Goal: Communication & Community: Participate in discussion

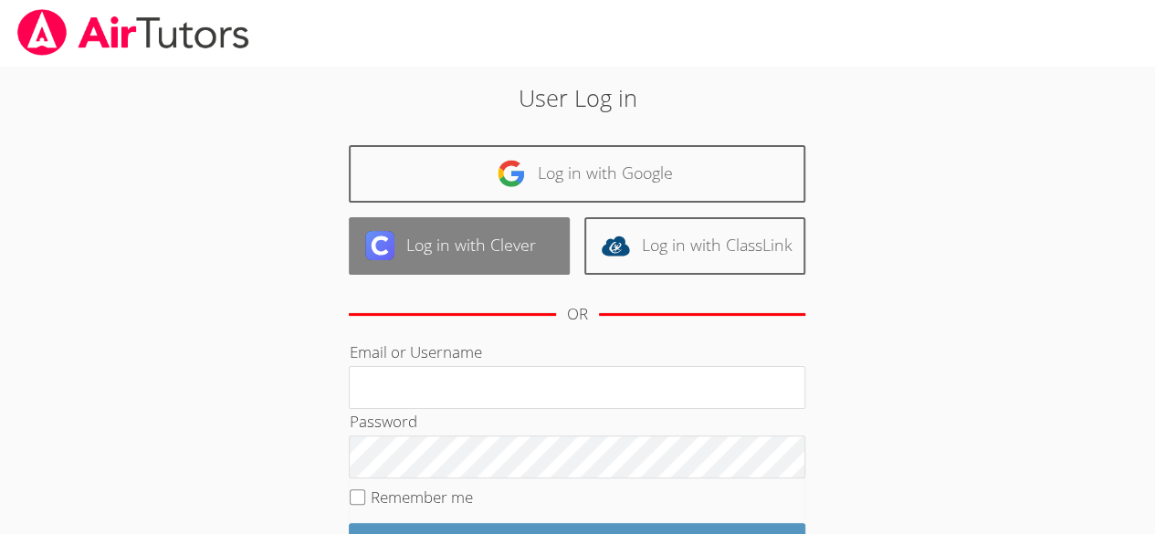
click at [440, 257] on link "Log in with Clever" at bounding box center [459, 245] width 221 height 57
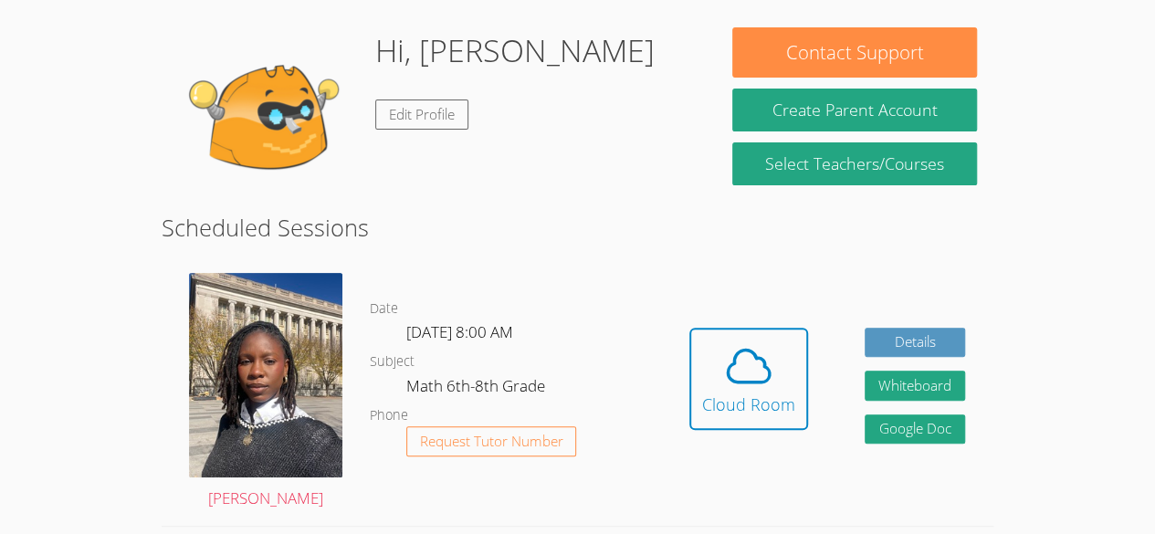
scroll to position [154, 0]
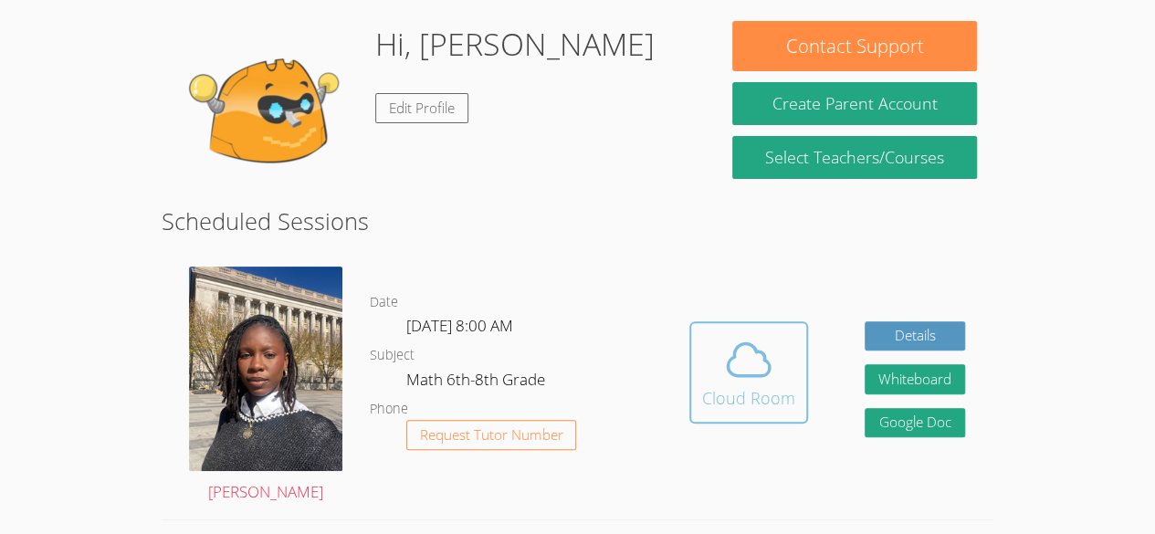
click at [762, 369] on icon at bounding box center [748, 359] width 51 height 51
click at [776, 388] on div "Cloud Room" at bounding box center [748, 398] width 93 height 26
click at [732, 398] on div "Cloud Room" at bounding box center [748, 398] width 93 height 26
click at [716, 351] on span at bounding box center [748, 359] width 93 height 51
click at [716, 398] on div "Cloud Room" at bounding box center [748, 398] width 93 height 26
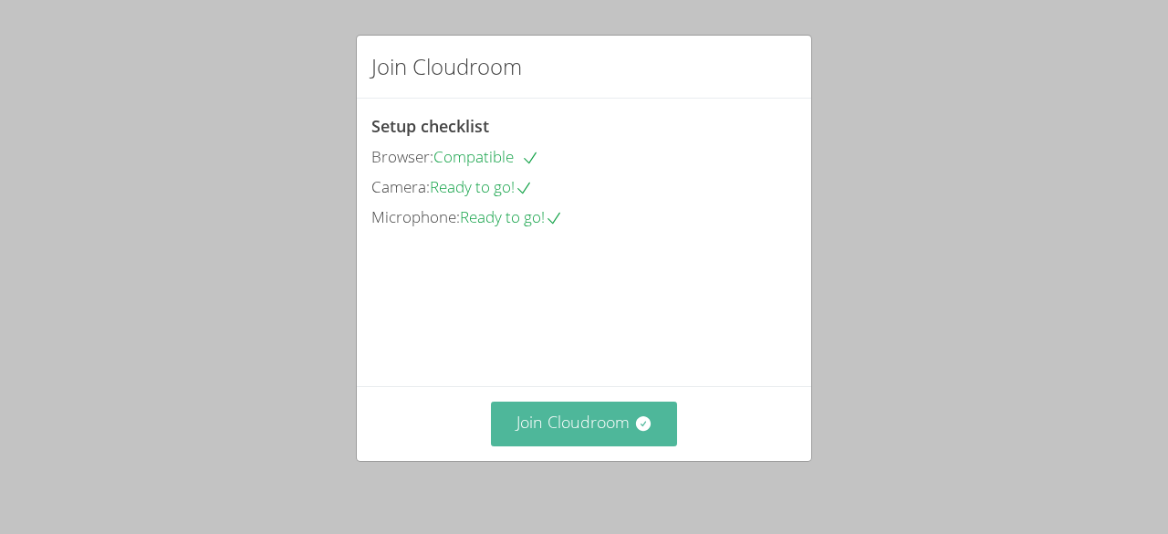
click at [604, 434] on button "Join Cloudroom" at bounding box center [584, 424] width 187 height 45
click at [559, 424] on button "Join Cloudroom" at bounding box center [584, 424] width 187 height 45
click at [617, 423] on button "Join Cloudroom" at bounding box center [584, 424] width 187 height 45
click at [603, 427] on button "Join Cloudroom" at bounding box center [584, 424] width 187 height 45
click at [582, 425] on button "Join Cloudroom" at bounding box center [584, 424] width 187 height 45
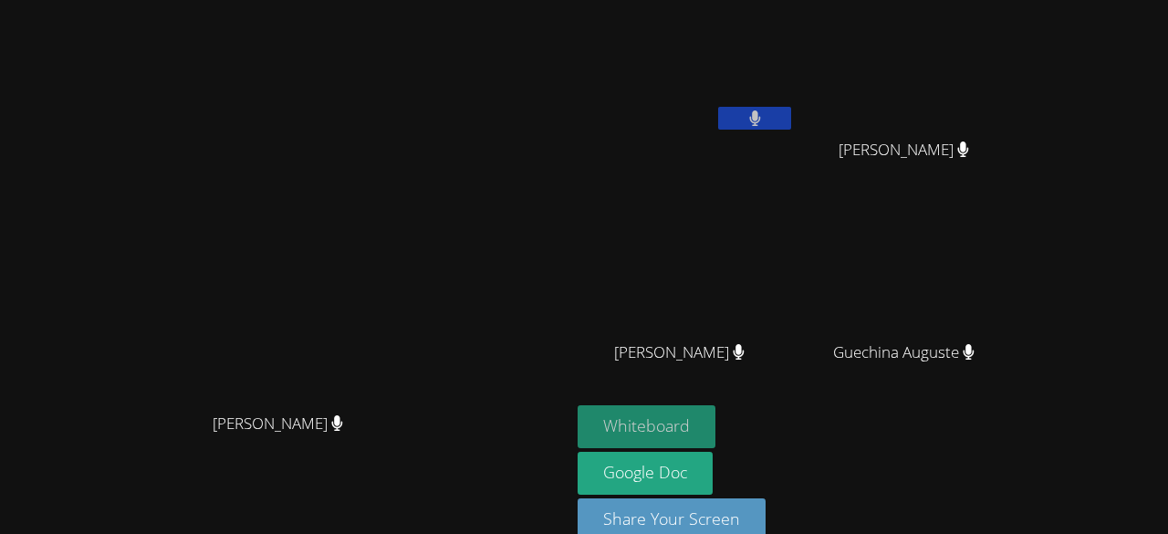
click at [579, 424] on button "Whiteboard" at bounding box center [647, 426] width 138 height 43
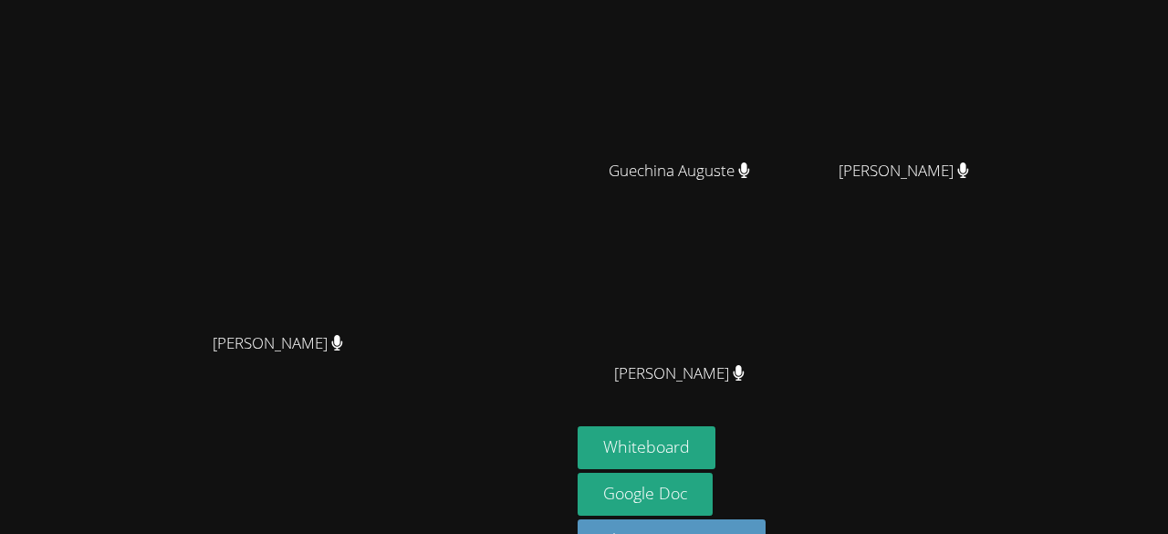
scroll to position [192, 0]
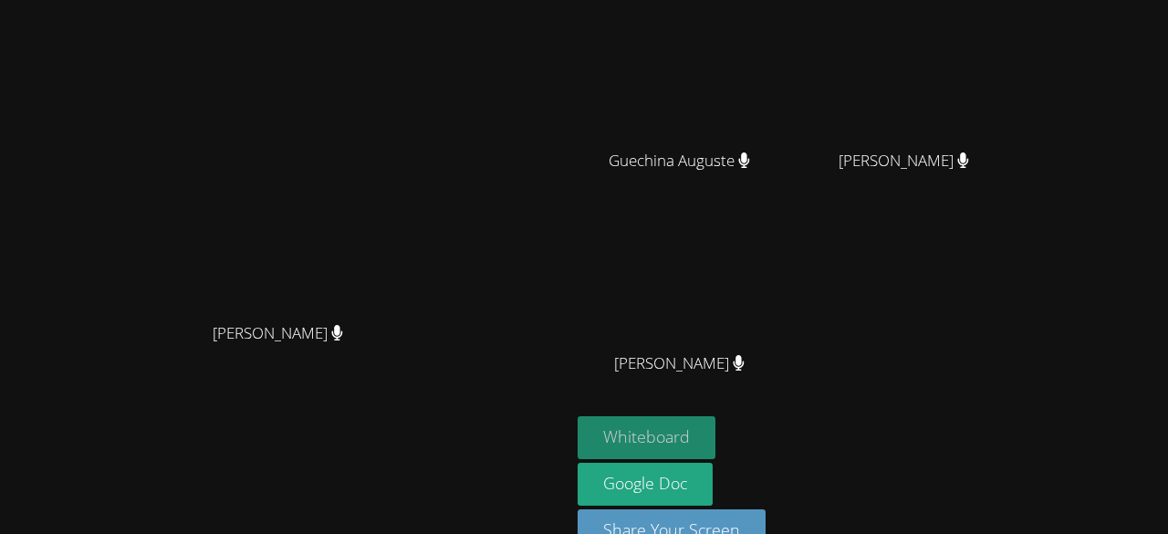
click at [670, 435] on button "Whiteboard" at bounding box center [647, 437] width 138 height 43
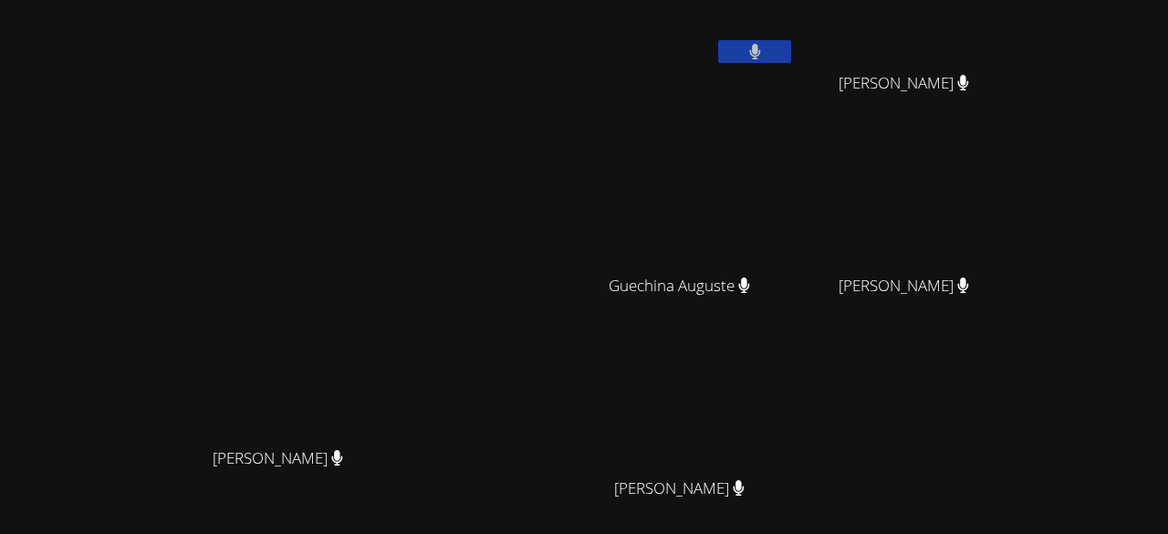
scroll to position [0, 0]
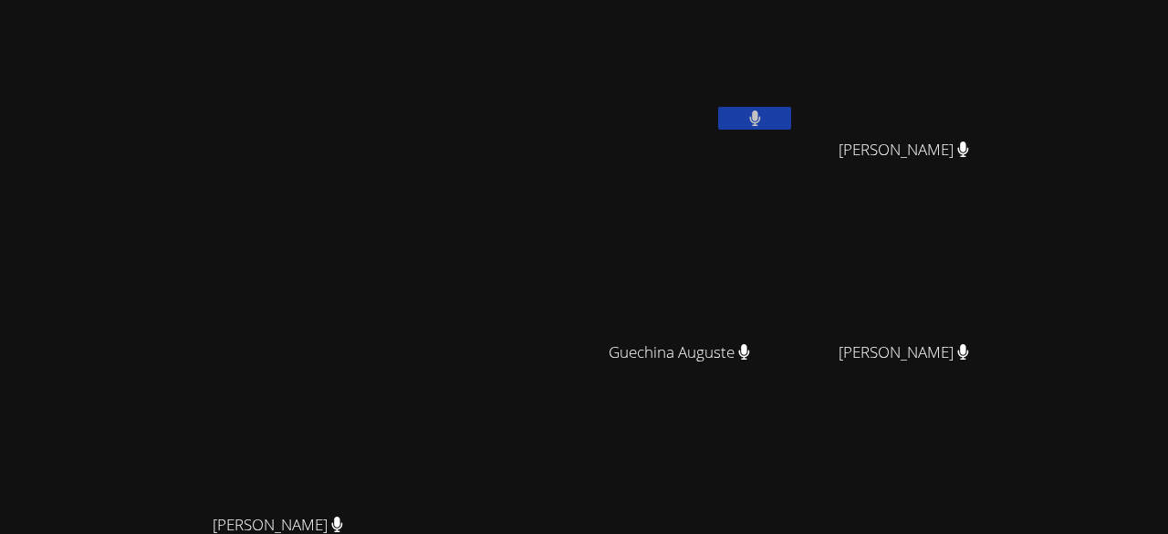
click at [495, 55] on div "[PERSON_NAME] [PERSON_NAME]" at bounding box center [285, 384] width 556 height 755
click at [502, 78] on div "[PERSON_NAME] [PERSON_NAME]" at bounding box center [285, 384] width 556 height 755
click at [414, 88] on div "[PERSON_NAME] [PERSON_NAME]" at bounding box center [285, 384] width 556 height 755
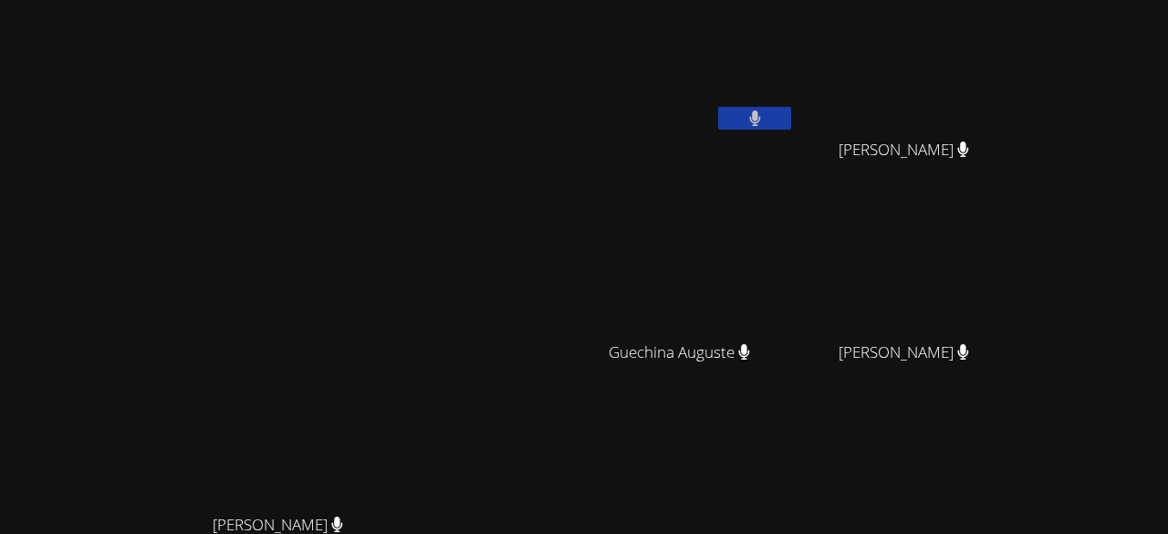
drag, startPoint x: 618, startPoint y: 76, endPoint x: 789, endPoint y: -64, distance: 221.2
click at [789, 0] on html "Darine Odigé Darine Odigé Mikenlove Pierre Wildens Gilles Wildens Gilles Guechi…" at bounding box center [584, 267] width 1168 height 534
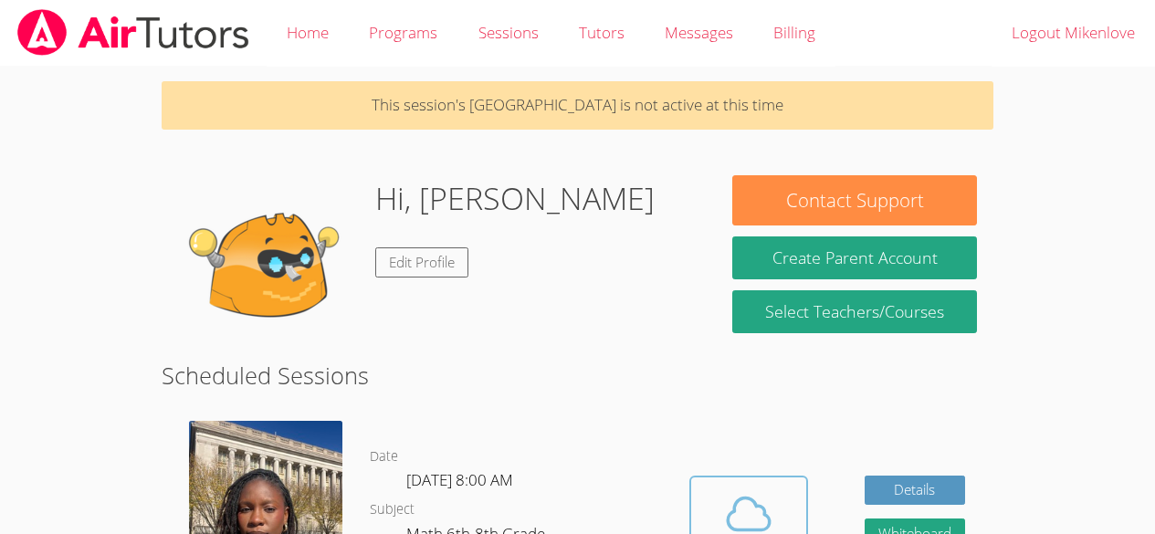
scroll to position [154, 0]
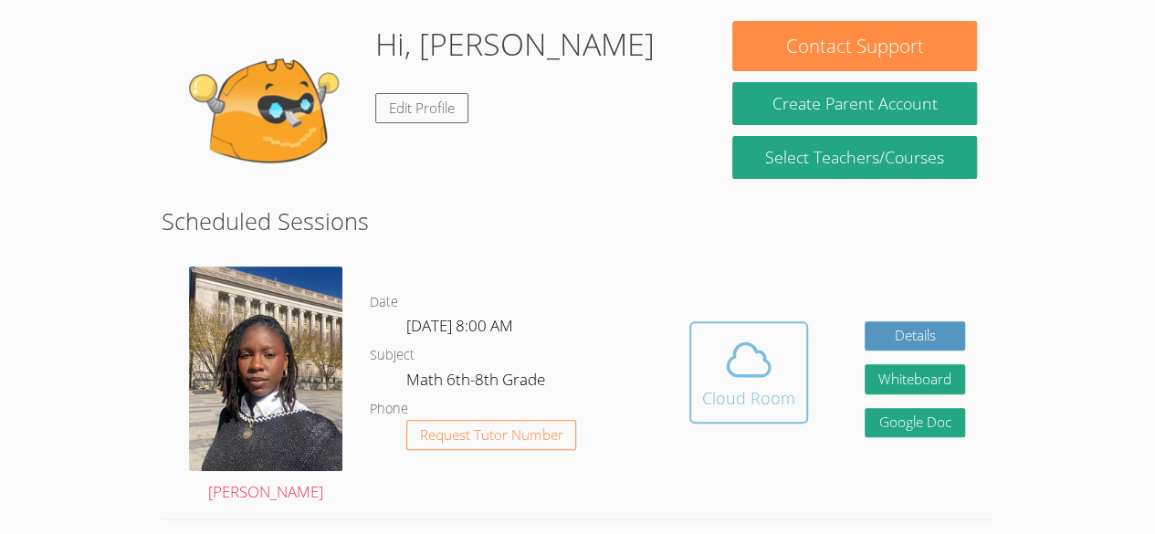
click at [697, 359] on button "Cloud Room" at bounding box center [748, 372] width 119 height 102
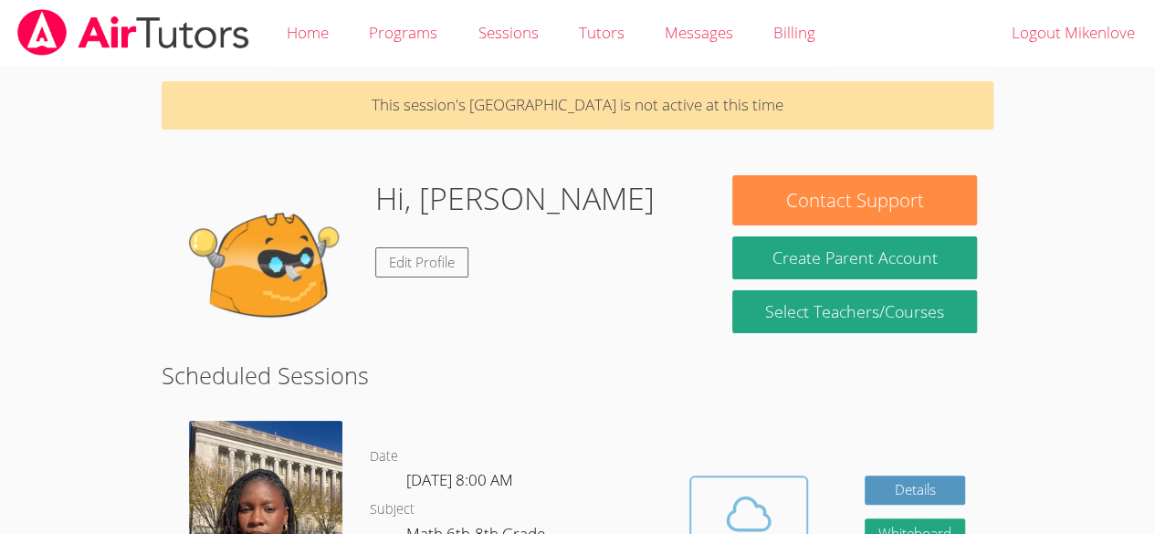
click at [716, 508] on span at bounding box center [748, 513] width 93 height 51
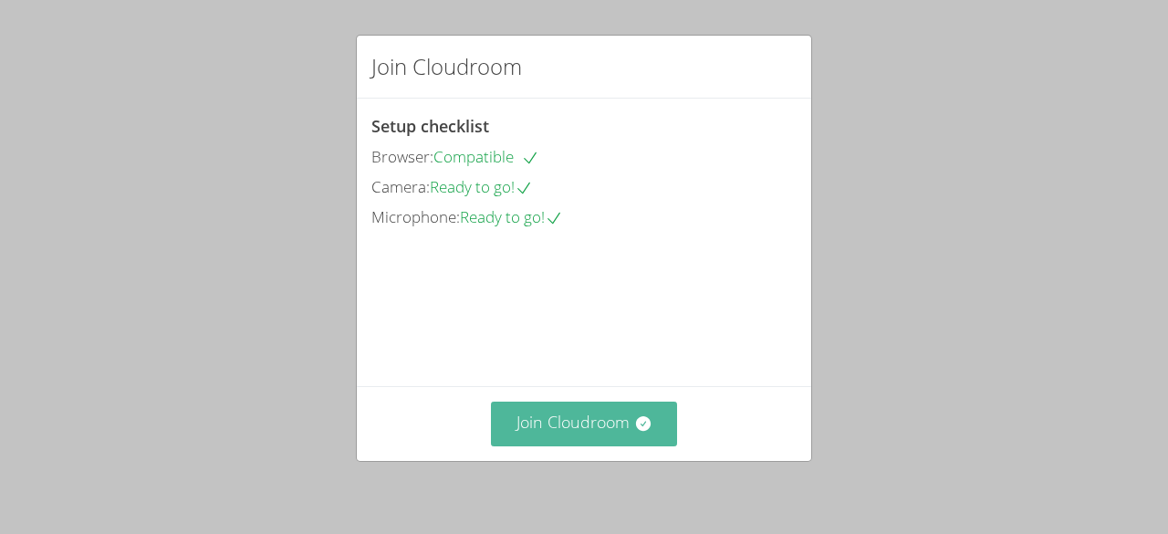
click at [580, 416] on button "Join Cloudroom" at bounding box center [584, 424] width 187 height 45
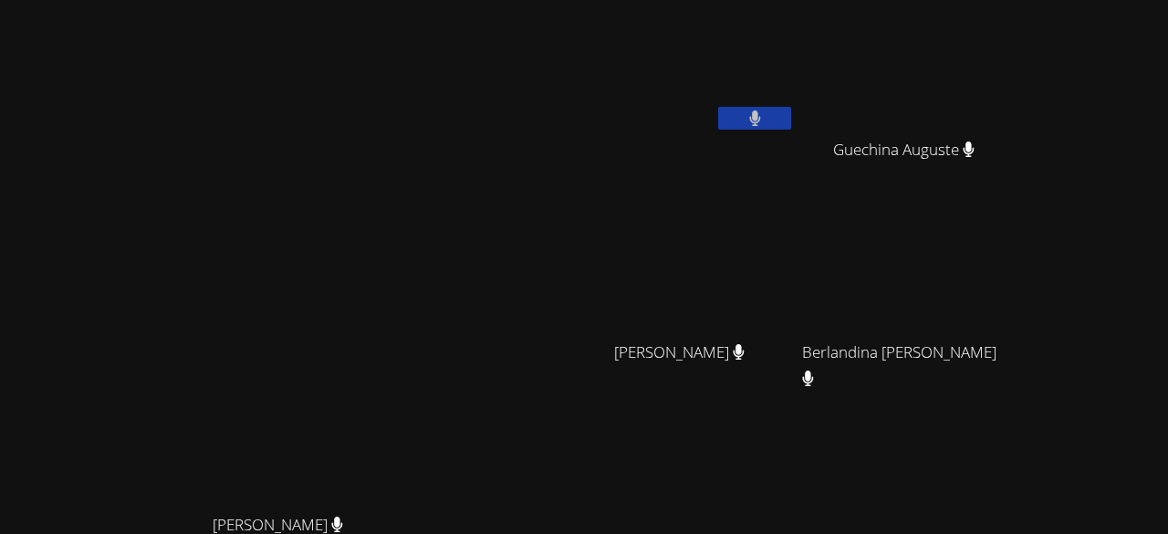
click at [483, 162] on div "[PERSON_NAME] [PERSON_NAME]" at bounding box center [285, 384] width 556 height 755
